Goal: Task Accomplishment & Management: Manage account settings

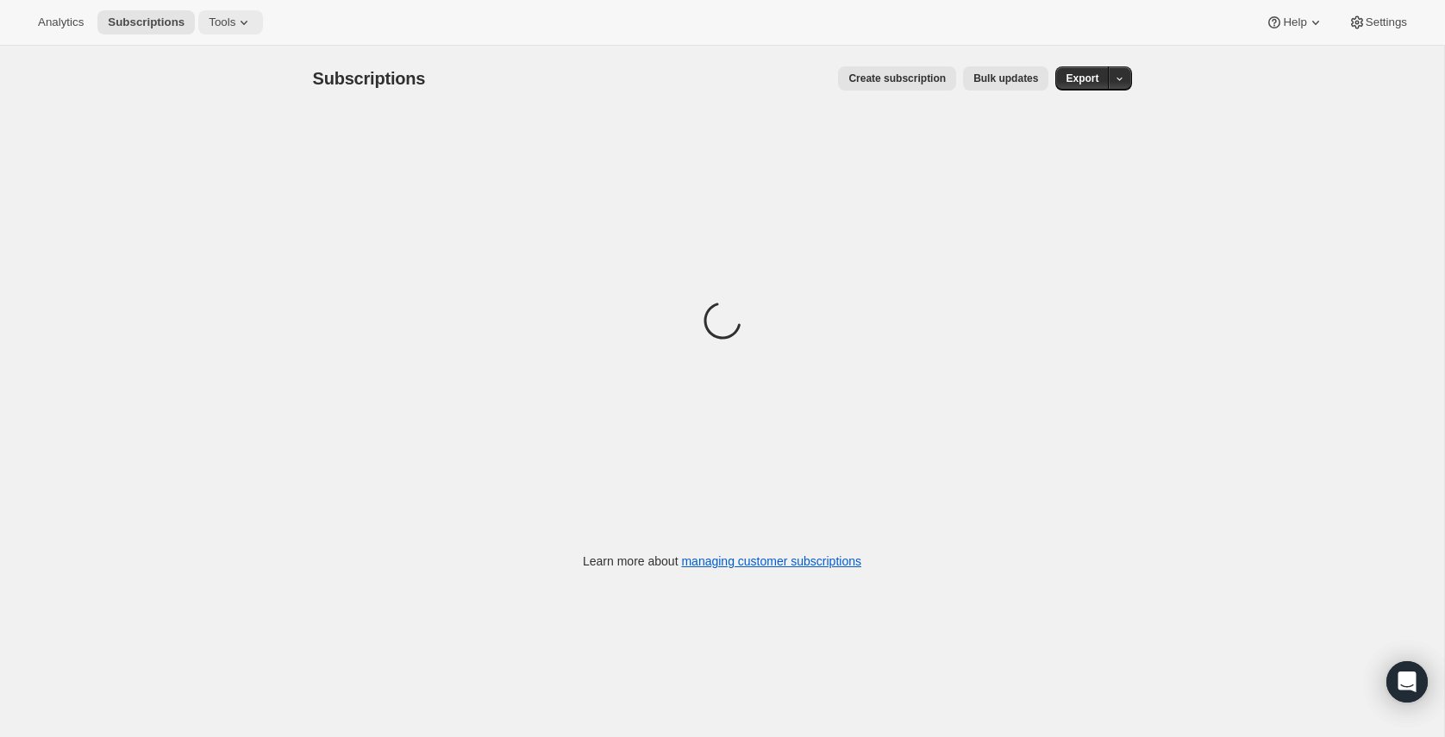
click at [222, 14] on button "Tools" at bounding box center [230, 22] width 65 height 24
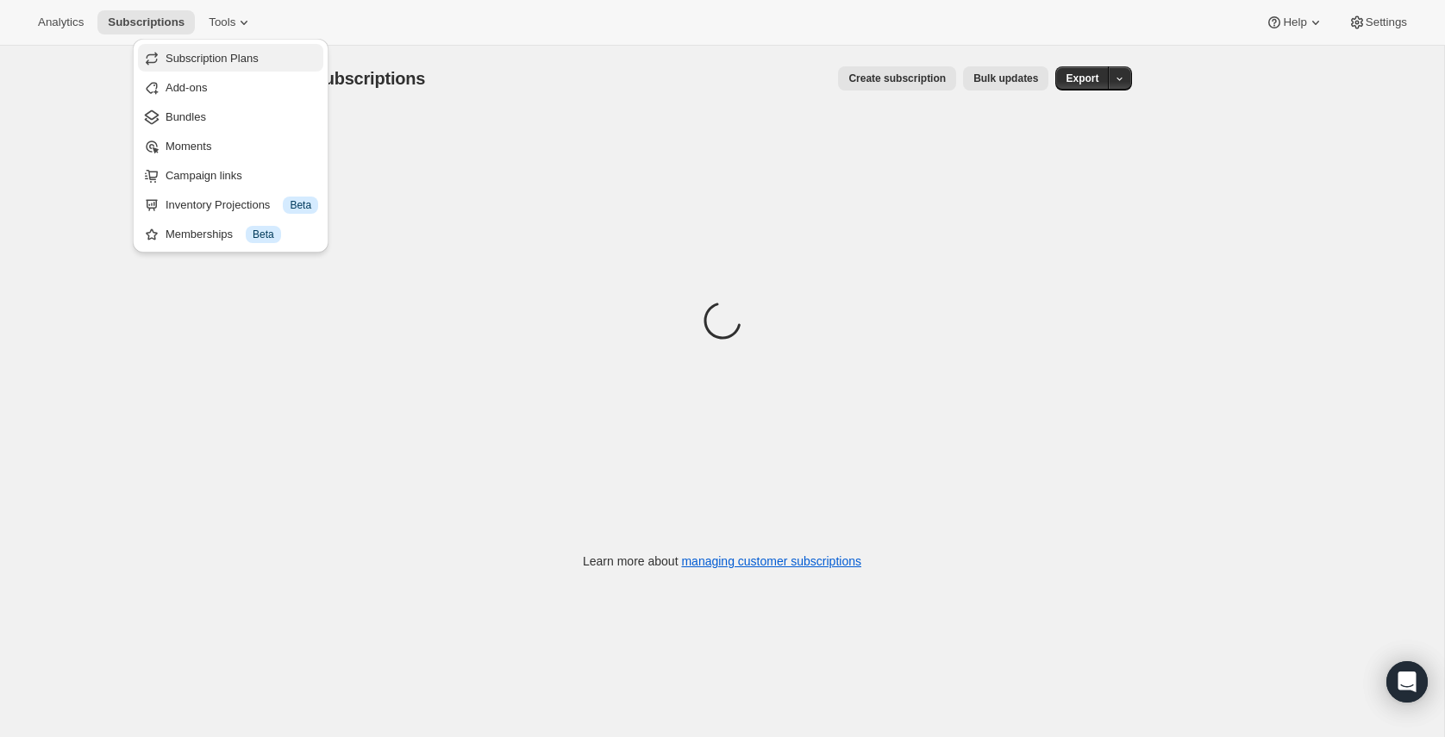
click at [227, 66] on span "Subscription Plans" at bounding box center [242, 58] width 153 height 17
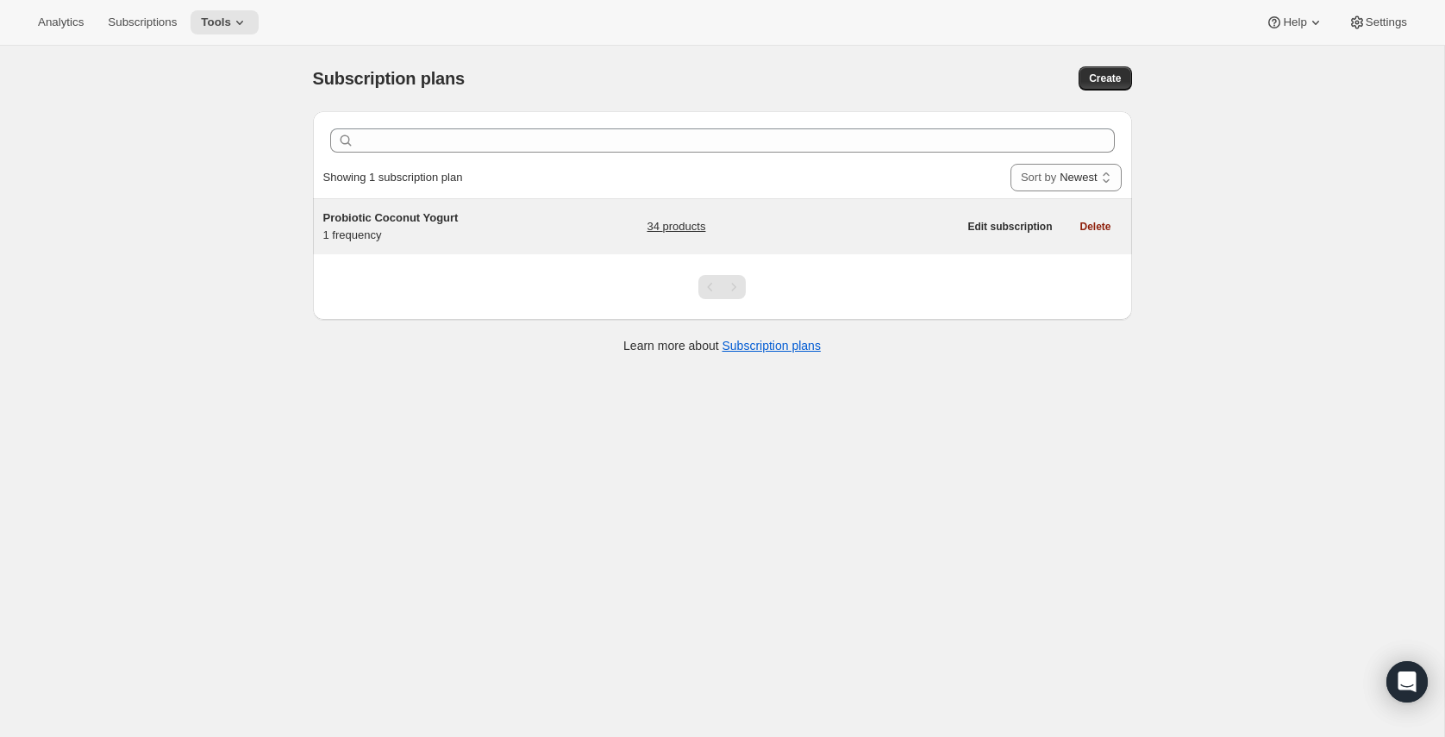
click at [441, 224] on span "Probiotic Coconut Yogurt" at bounding box center [390, 217] width 135 height 13
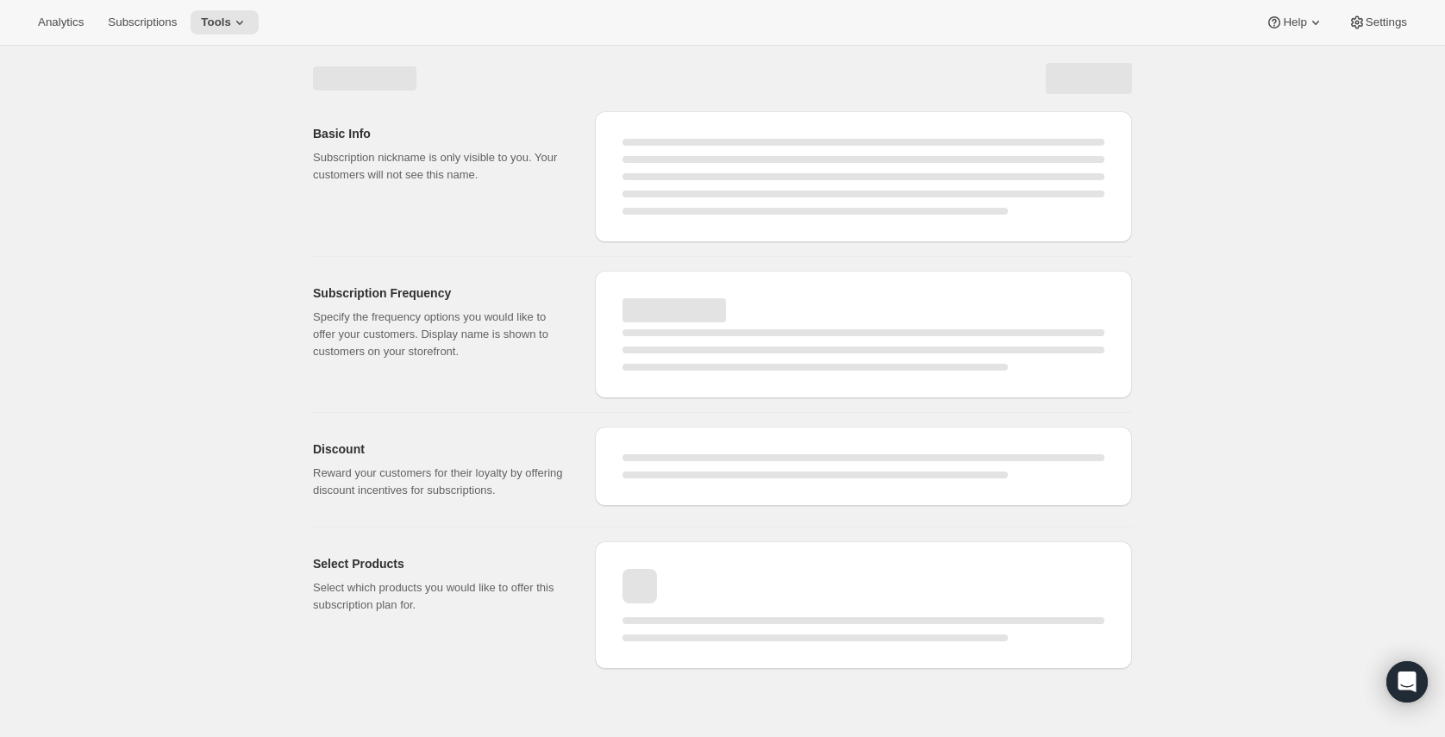
select select "WEEK"
select select "MONTH"
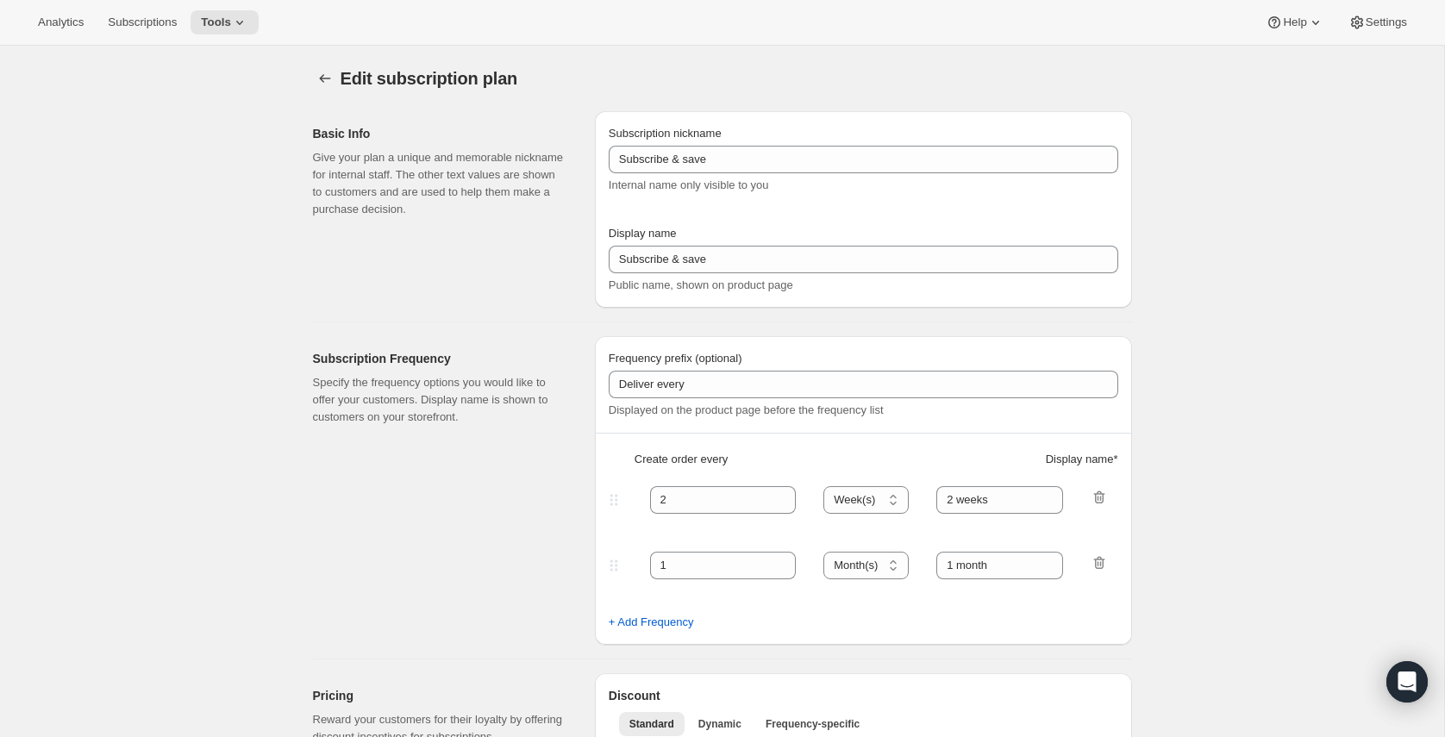
type input "Probiotic Coconut Yogurt"
type input "1"
select select "MONTH"
type input "1 month"
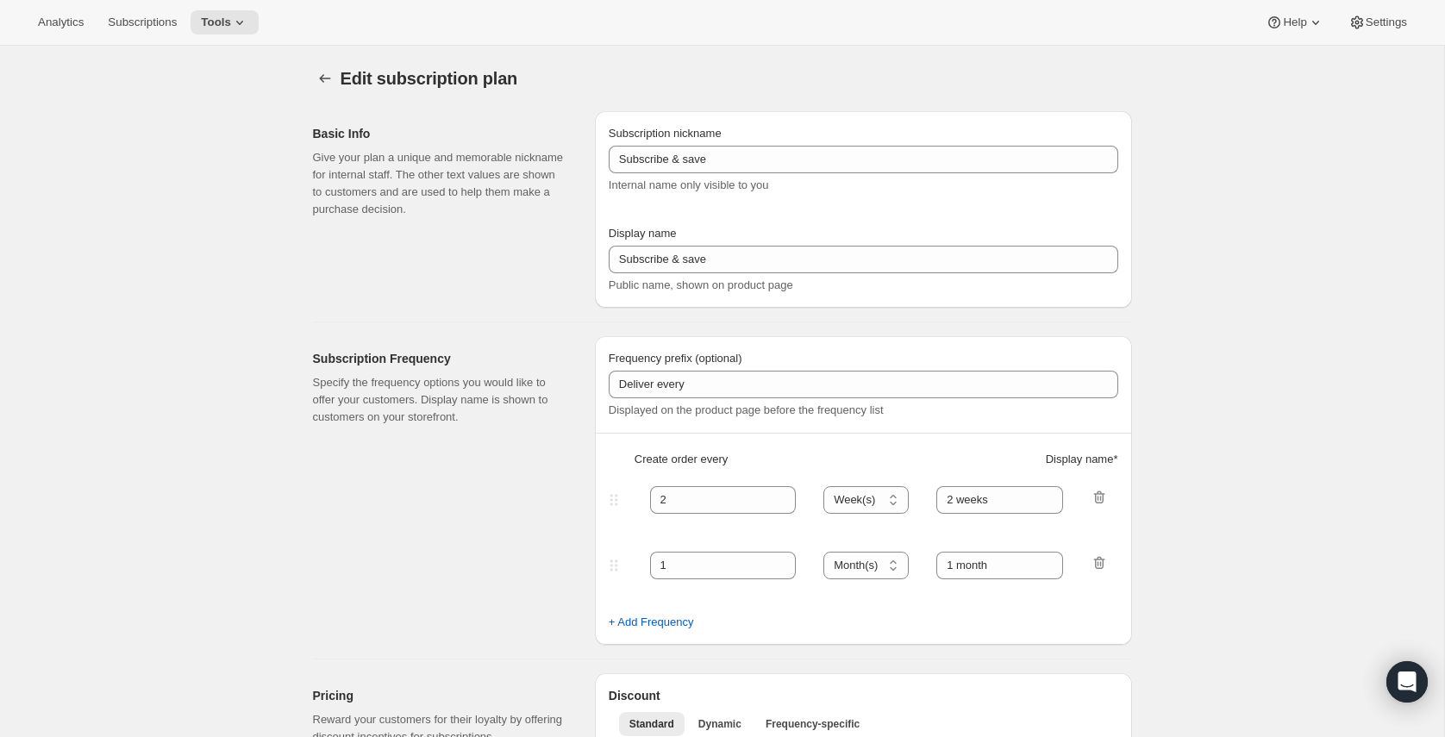
type input "10"
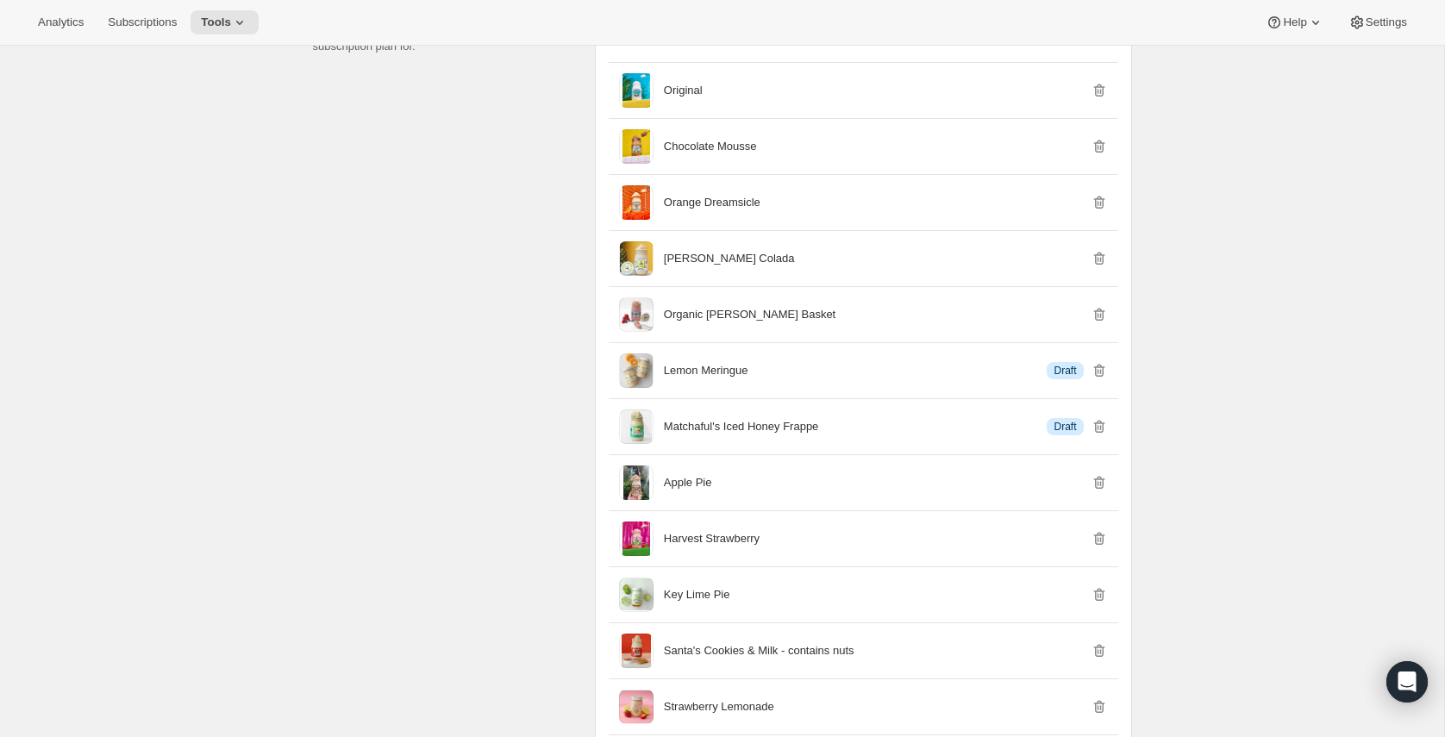
scroll to position [2702, 0]
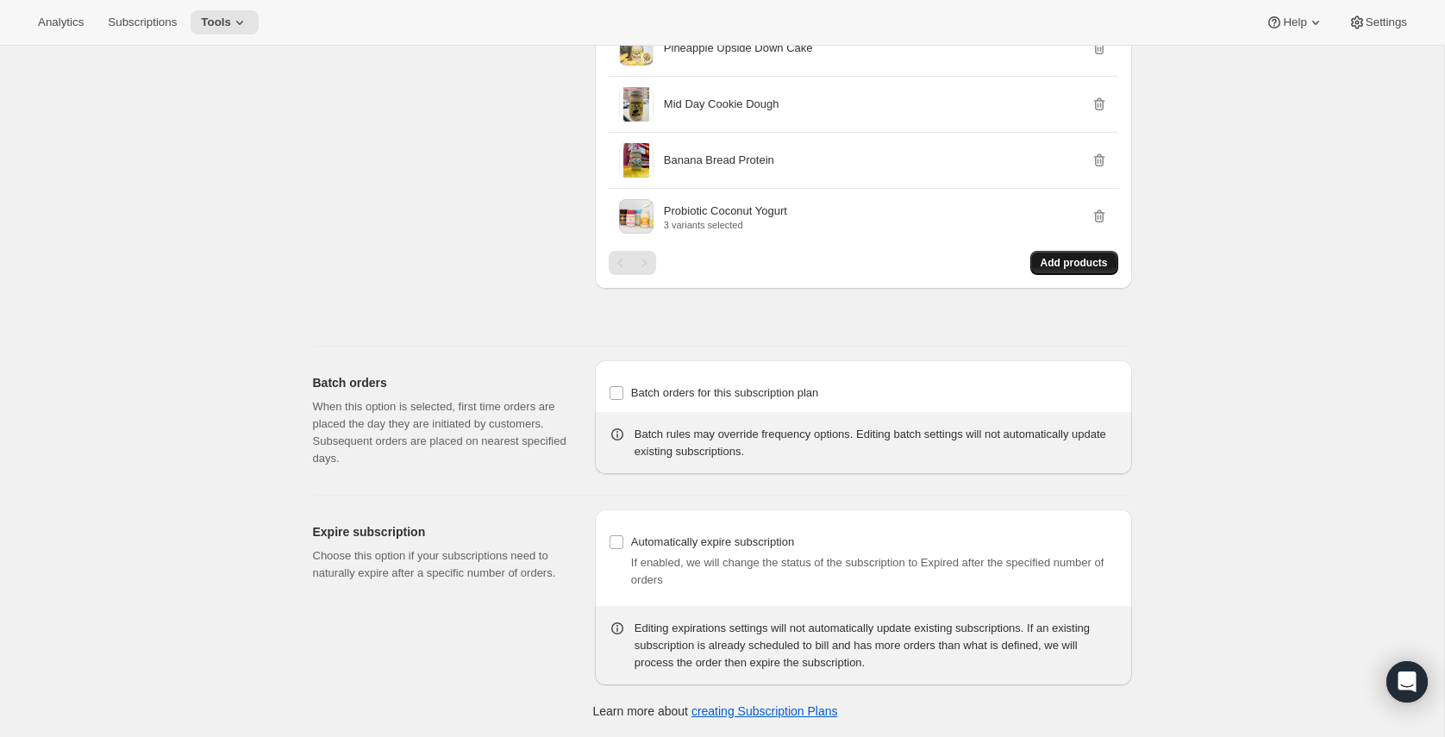
click at [1082, 258] on span "Add products" at bounding box center [1074, 263] width 67 height 14
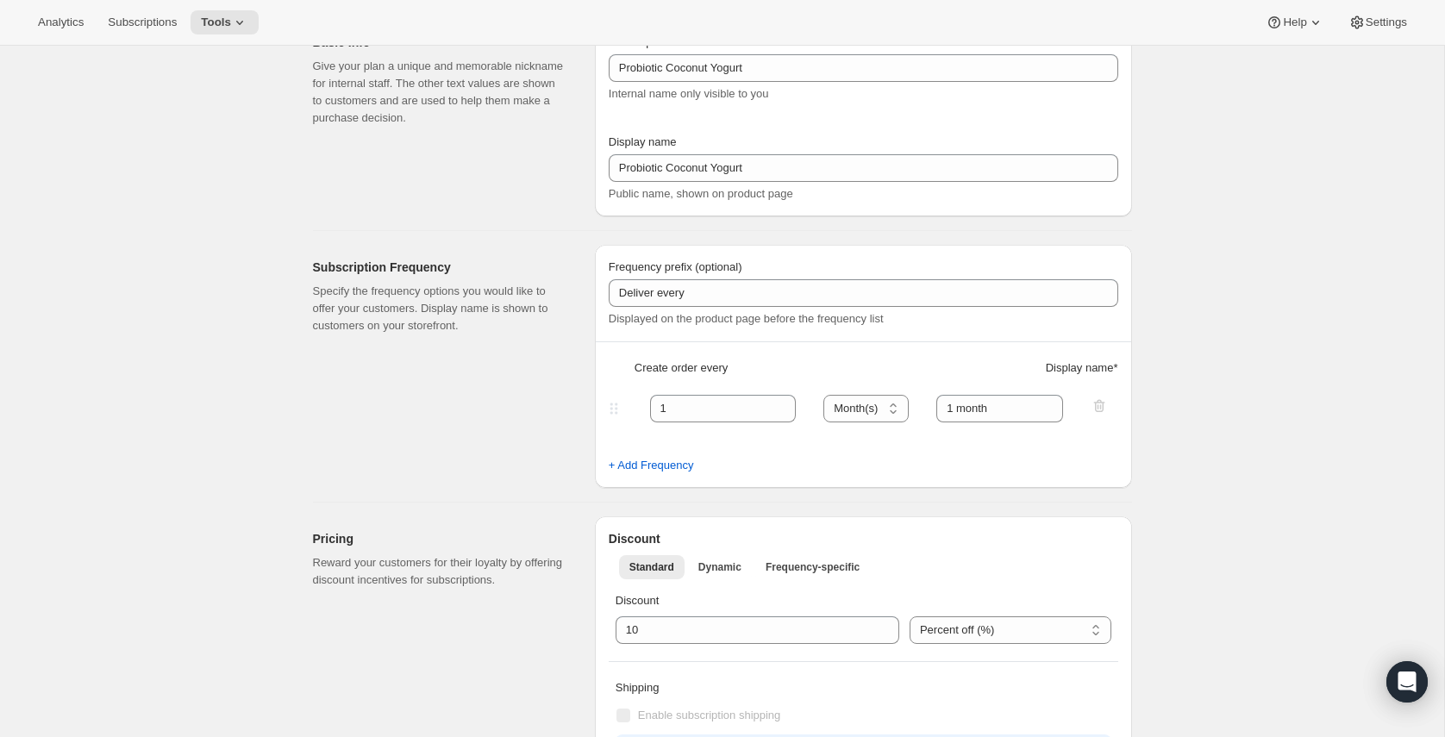
scroll to position [0, 0]
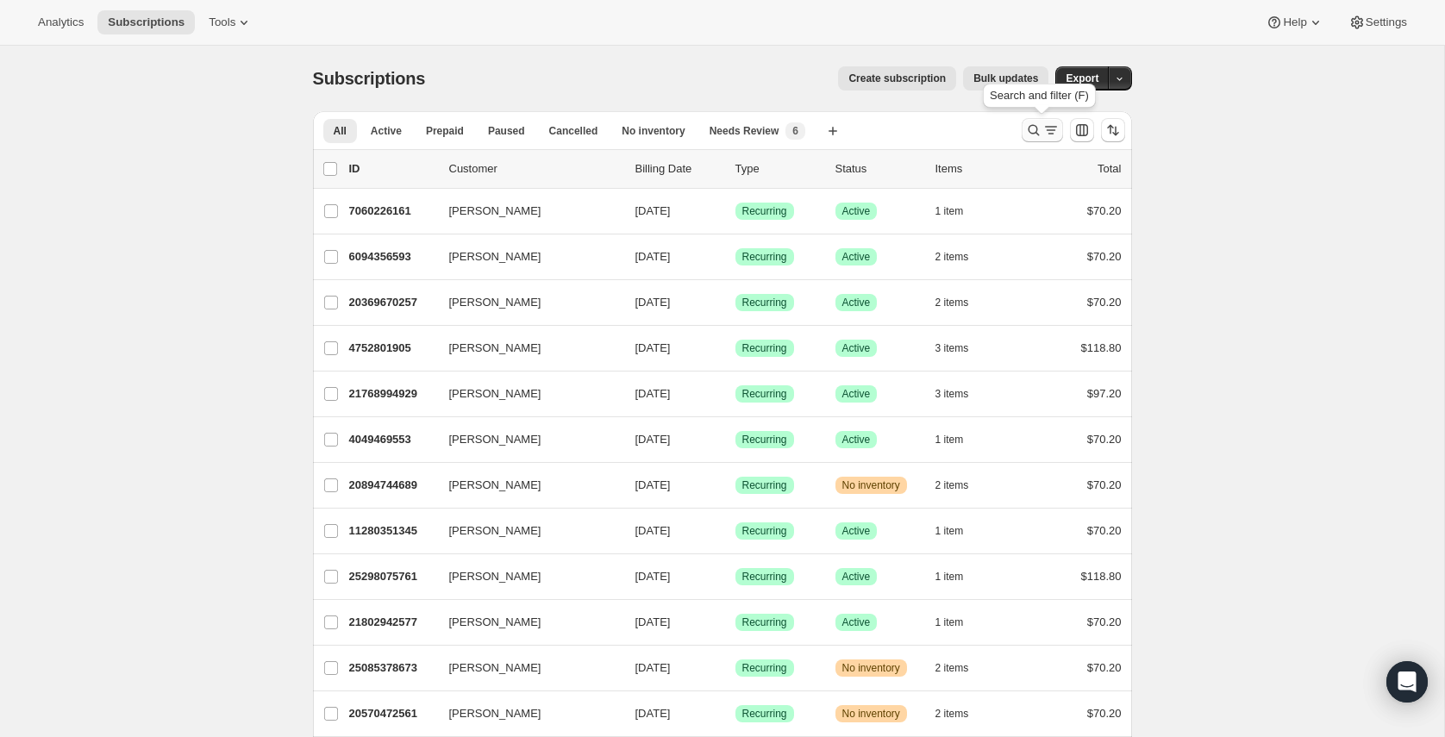
click at [1040, 134] on icon "Search and filter results" at bounding box center [1033, 130] width 17 height 17
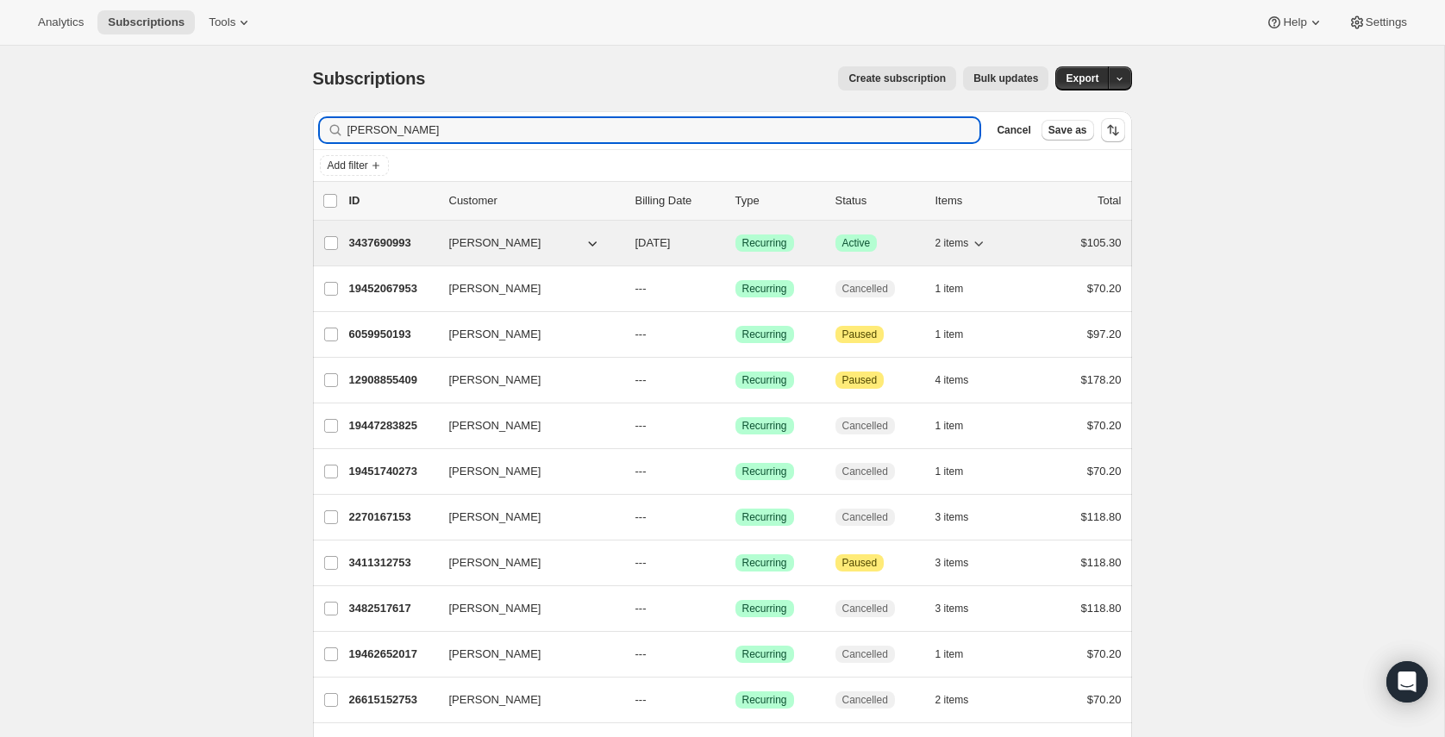
type input "[PERSON_NAME]"
click at [388, 235] on p "3437690993" at bounding box center [392, 243] width 86 height 17
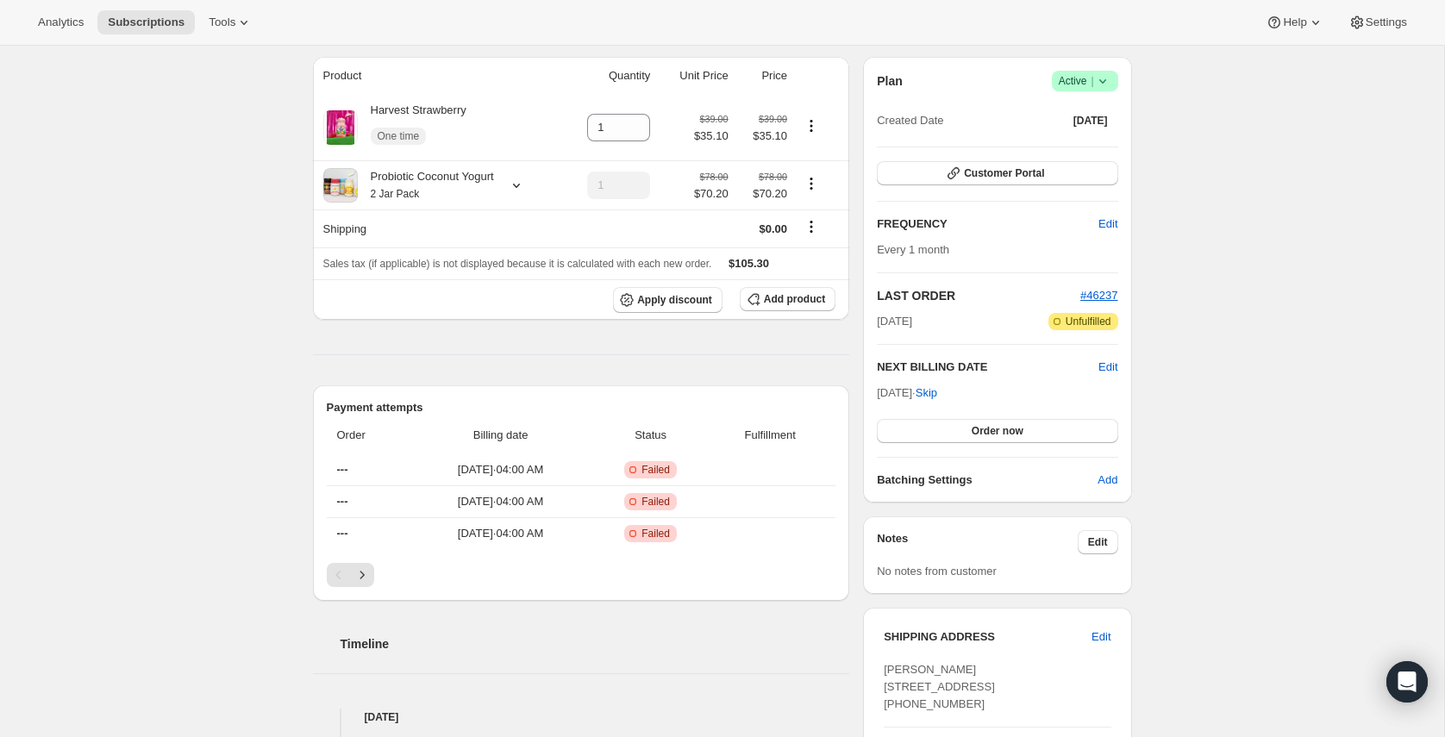
scroll to position [147, 0]
click at [1114, 220] on span "Edit" at bounding box center [1108, 224] width 19 height 17
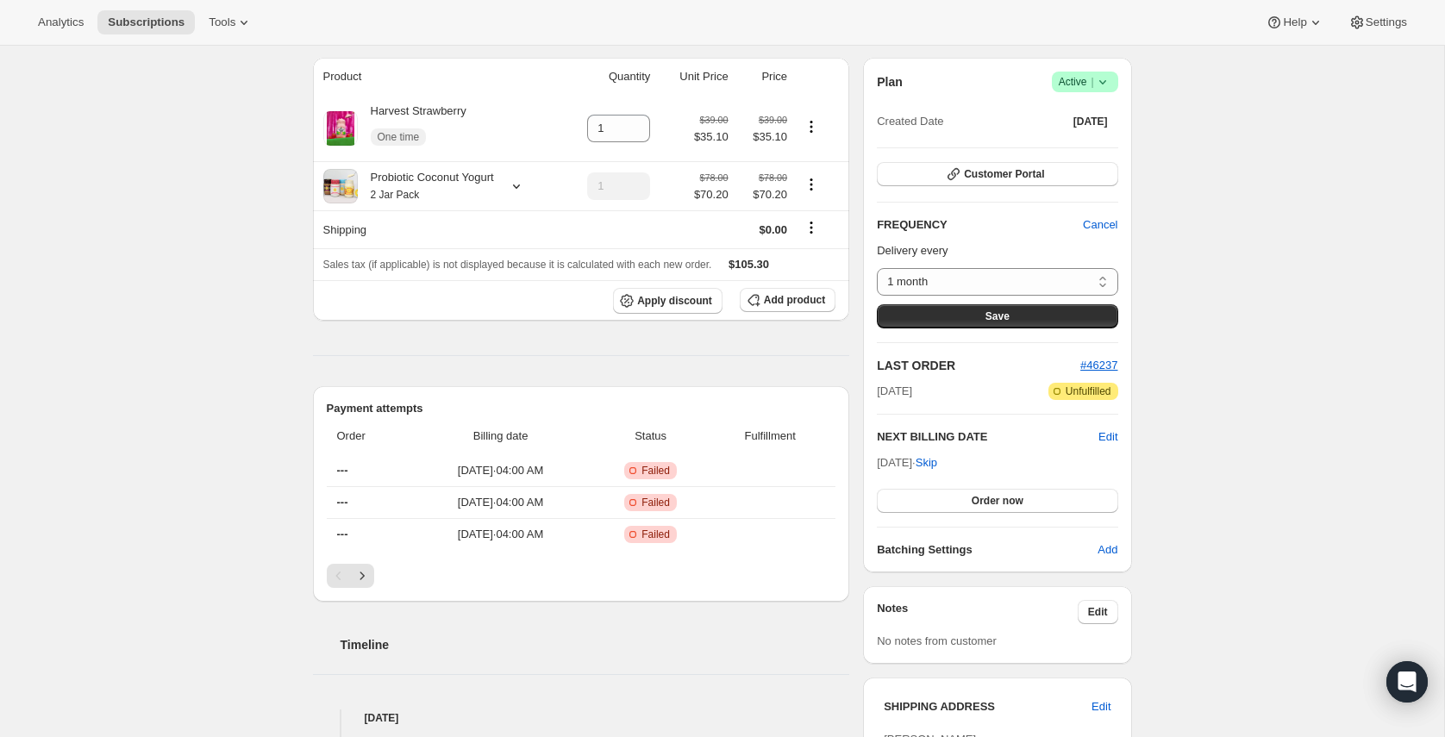
click at [1104, 440] on span "Edit" at bounding box center [1108, 437] width 19 height 17
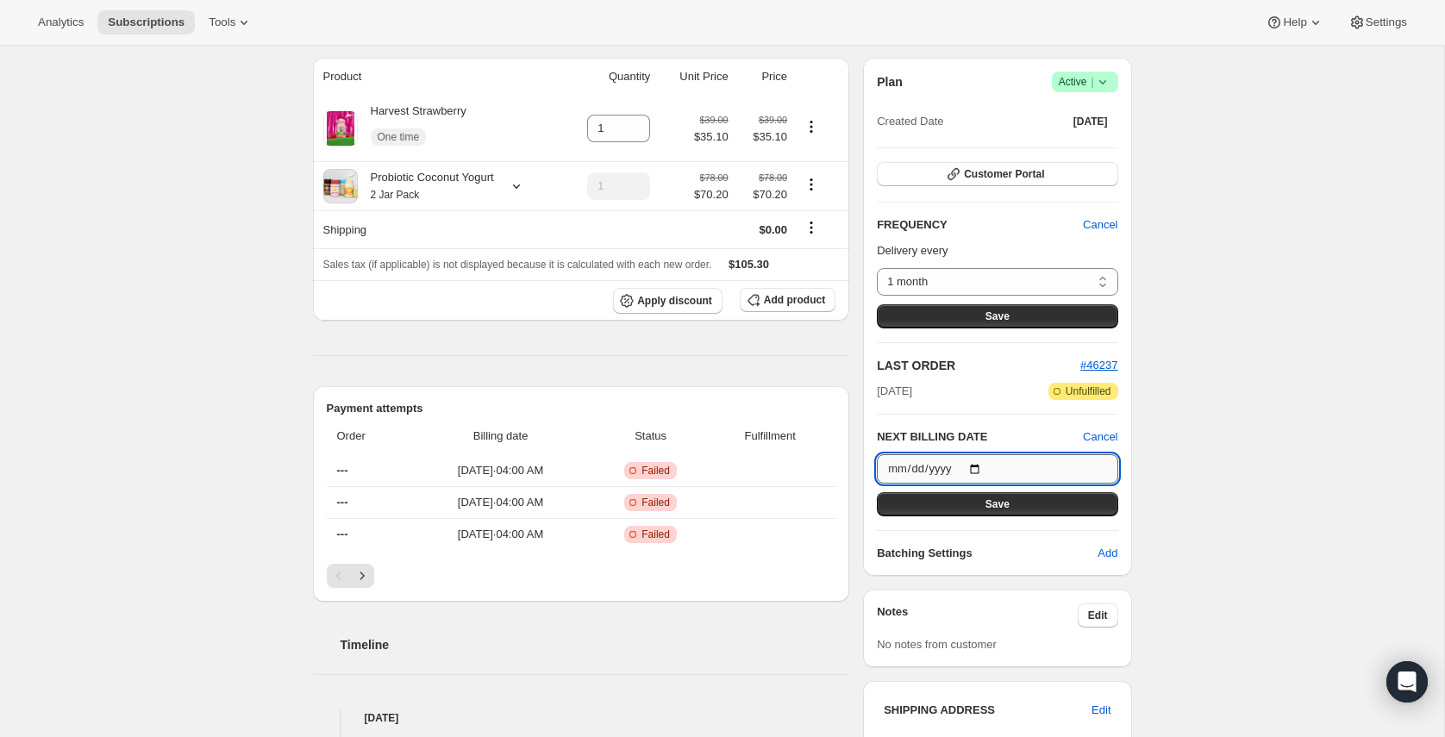
click at [1016, 478] on input "[DATE]" at bounding box center [997, 468] width 241 height 29
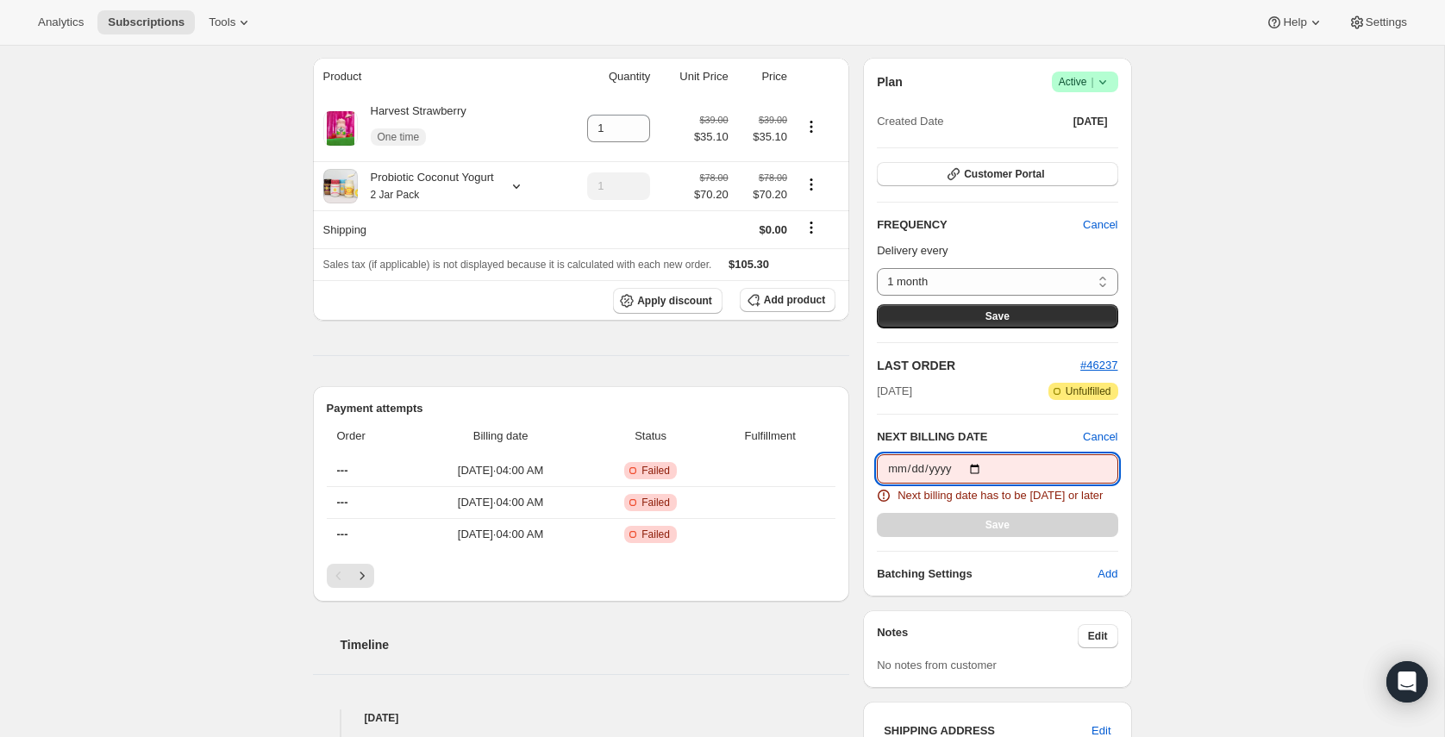
type input "[DATE]"
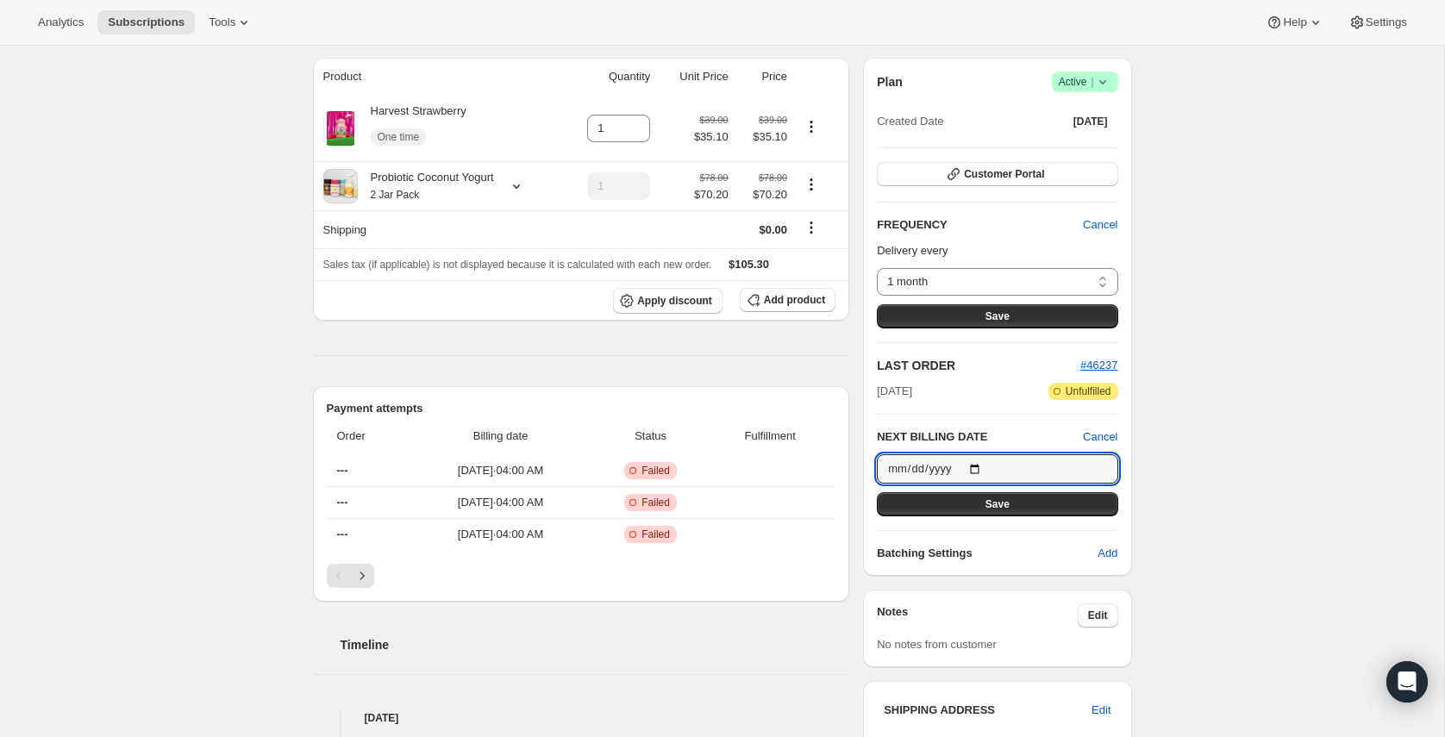
click at [1012, 501] on button "Save" at bounding box center [997, 504] width 241 height 24
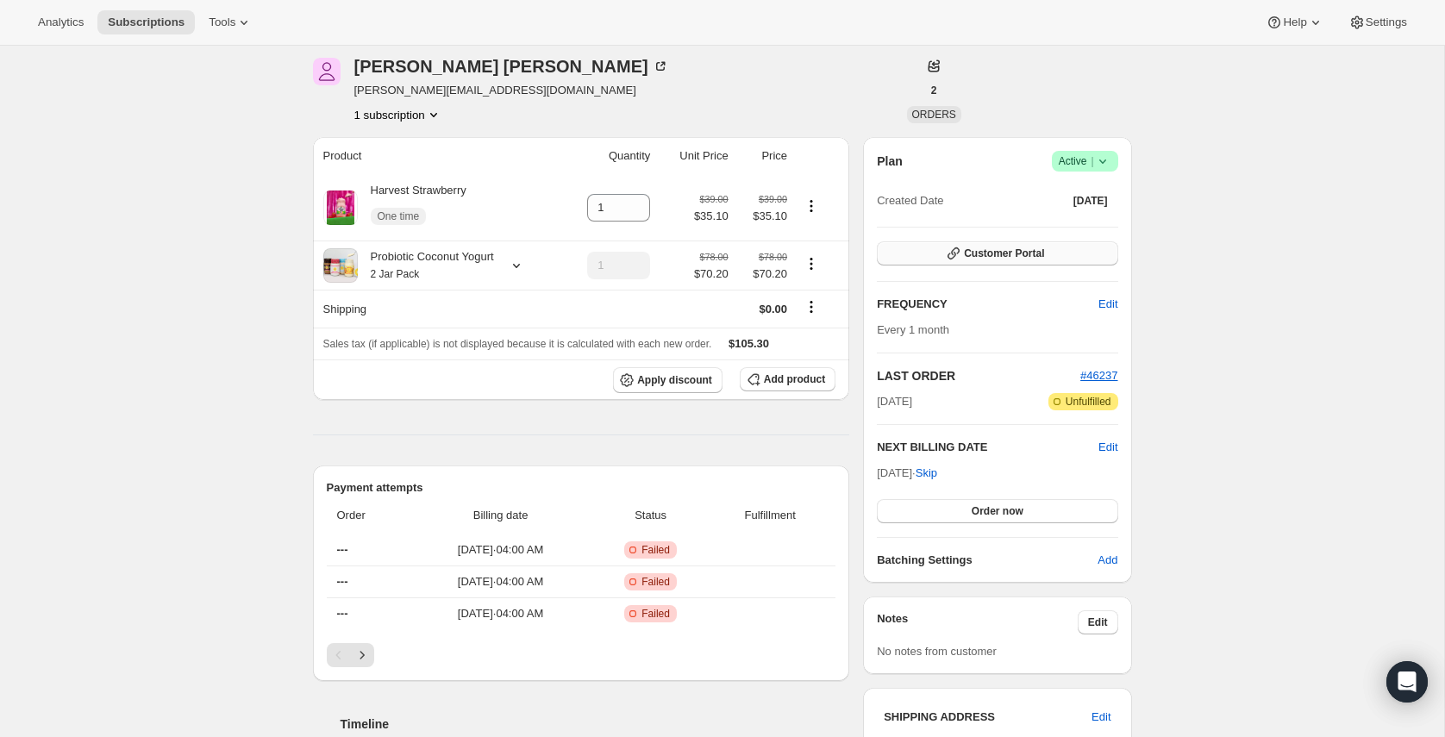
click at [1012, 252] on span "Customer Portal" at bounding box center [1004, 254] width 80 height 14
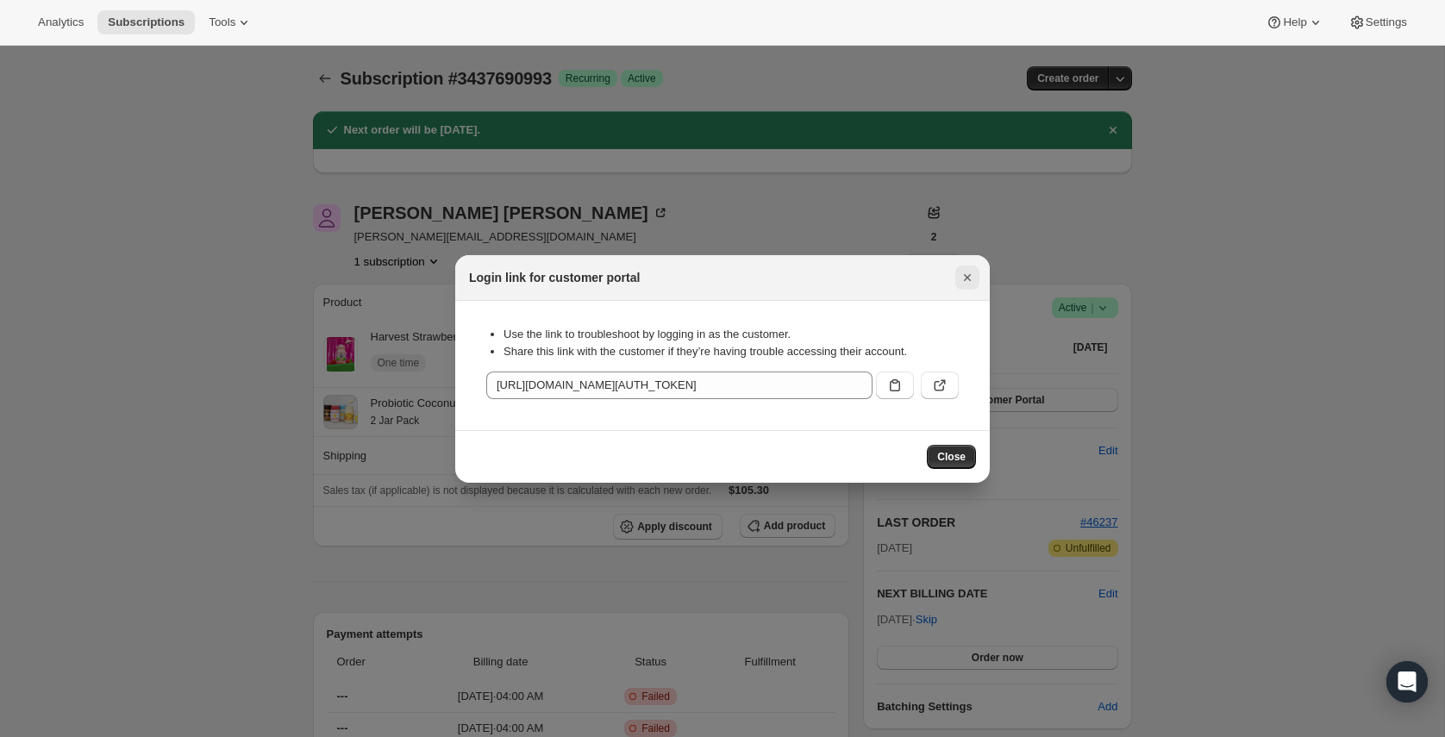
scroll to position [0, 0]
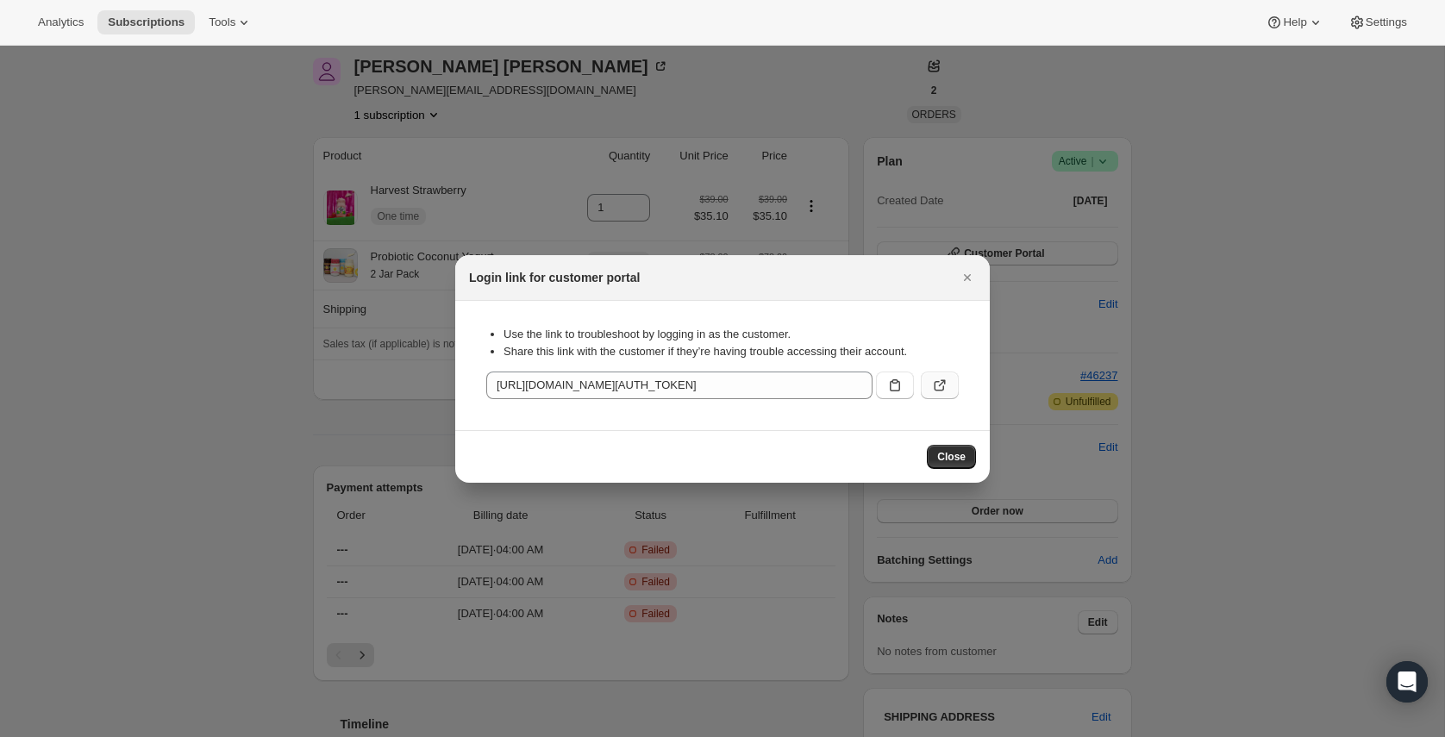
click at [942, 387] on icon ":rhd:" at bounding box center [939, 385] width 17 height 17
click at [965, 279] on icon "Close" at bounding box center [967, 277] width 7 height 7
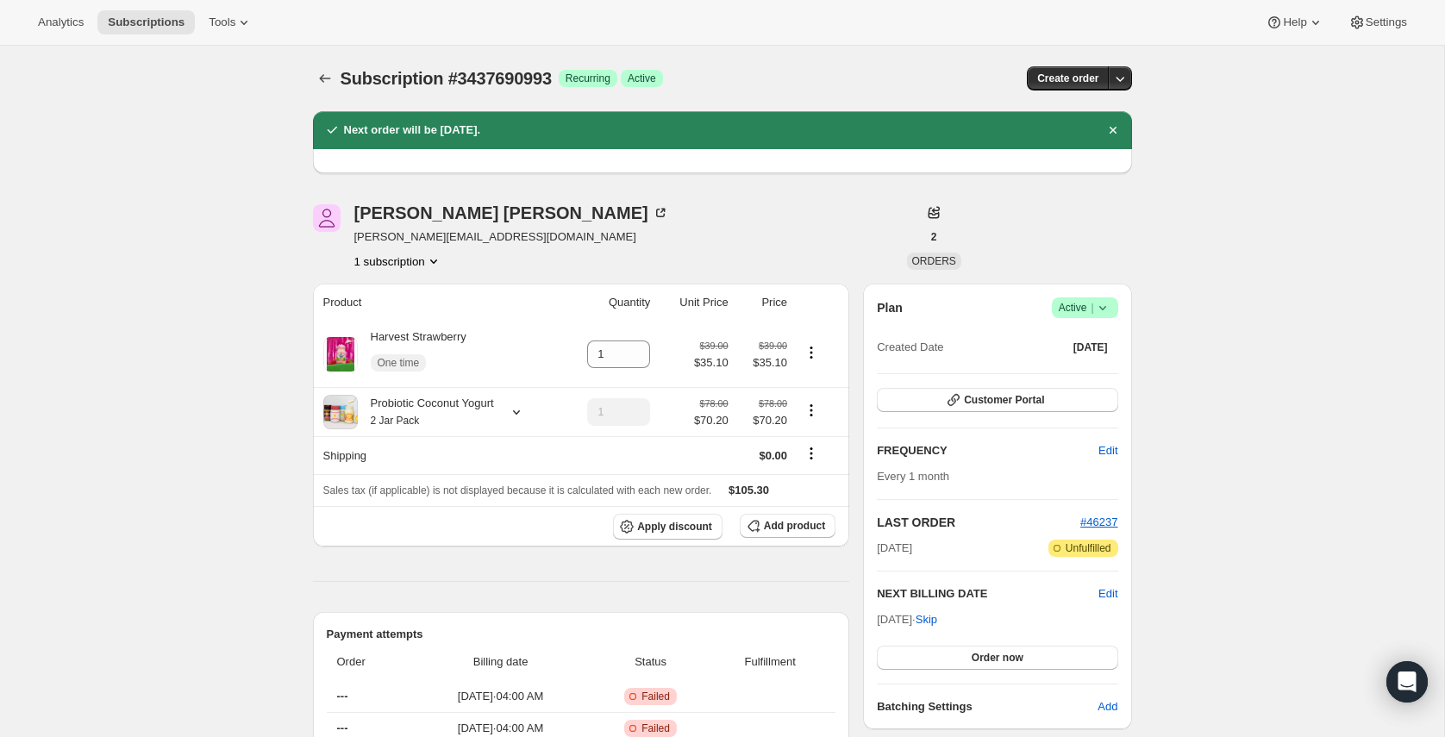
scroll to position [147, 0]
